Goal: Find specific page/section

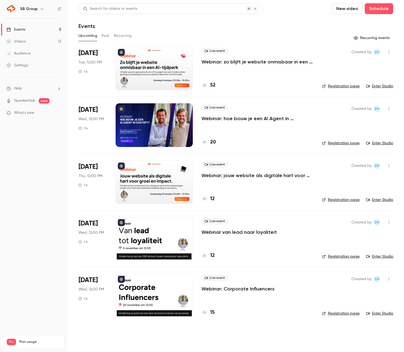
click at [58, 10] on icon at bounding box center [59, 9] width 4 height 4
